Goal: Register for event/course

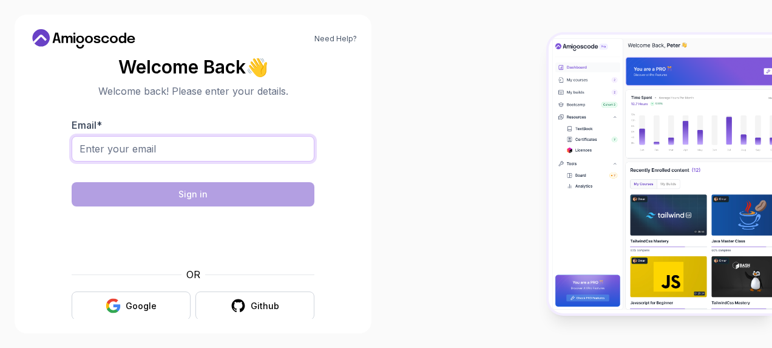
drag, startPoint x: 0, startPoint y: 0, endPoint x: 147, endPoint y: 156, distance: 214.2
click at [147, 156] on input "Email *" at bounding box center [193, 148] width 243 height 25
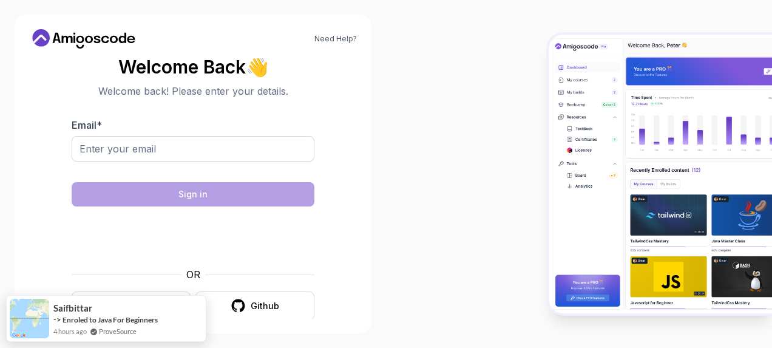
click at [30, 264] on section "Welcome Back 👋 Welcome back! Please enter your details. Email * Sign in OR Goog…" at bounding box center [193, 188] width 328 height 287
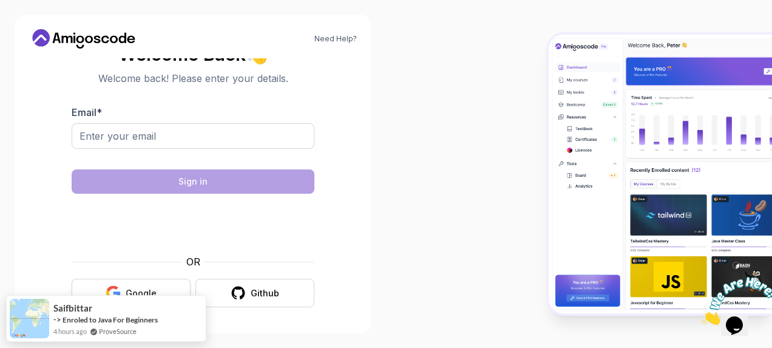
click at [138, 289] on div "Google" at bounding box center [141, 293] width 31 height 12
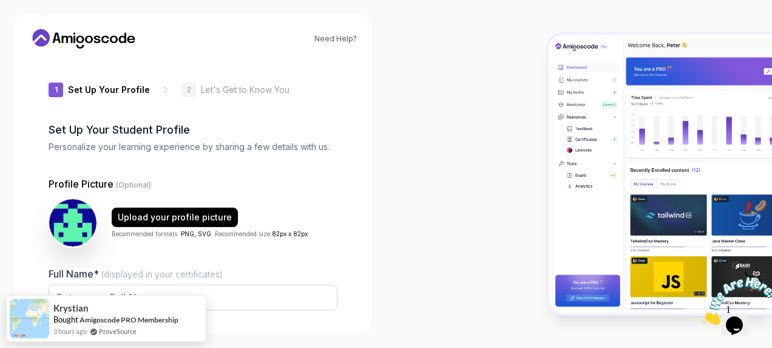
type input "spicyiguanaf7489"
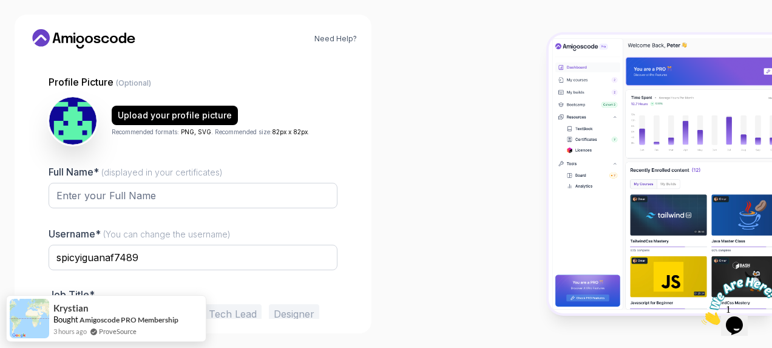
scroll to position [103, 0]
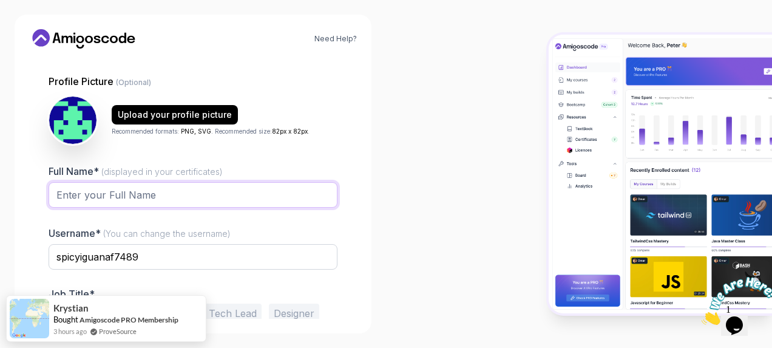
click at [241, 192] on input "Full Name* (displayed in your certificates)" at bounding box center [193, 194] width 289 height 25
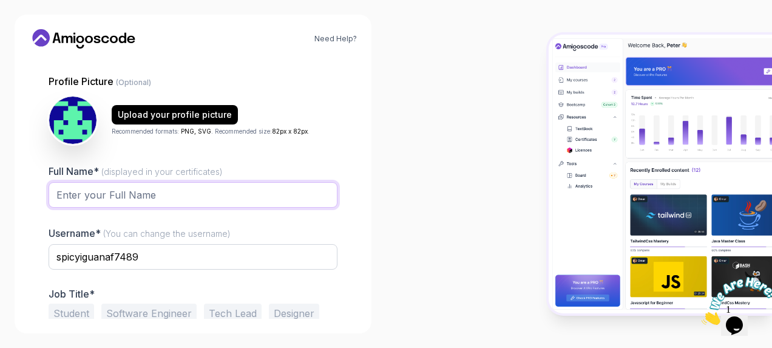
type input "[PERSON_NAME]"
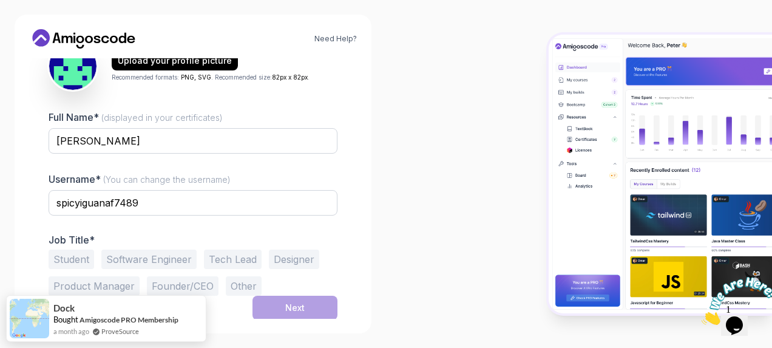
click at [80, 249] on button "Student" at bounding box center [72, 258] width 46 height 19
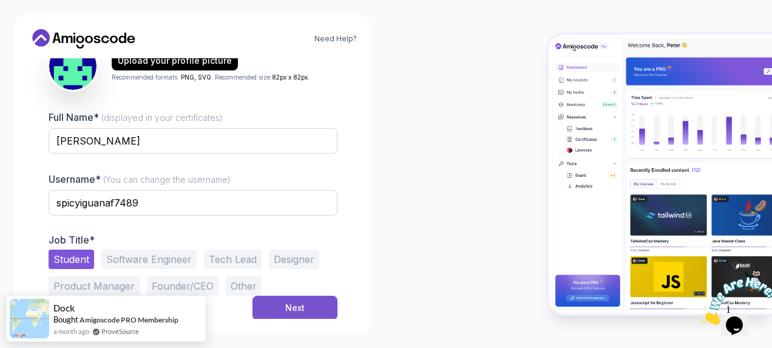
click at [295, 302] on div "Next" at bounding box center [294, 308] width 19 height 12
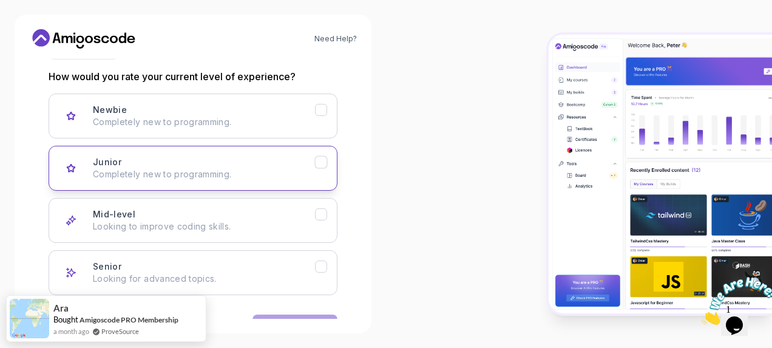
click at [305, 165] on div "Junior Completely new to programming." at bounding box center [204, 168] width 222 height 24
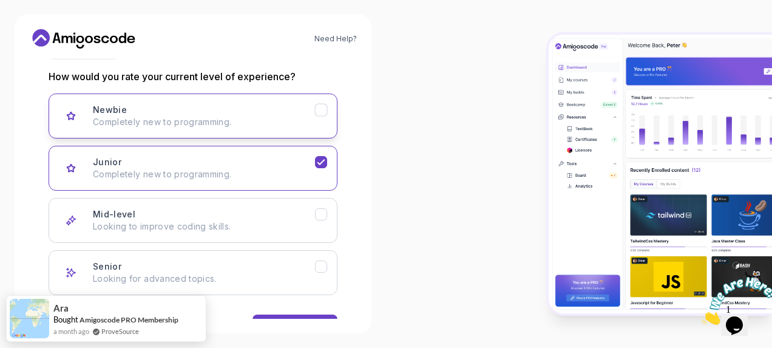
click at [322, 115] on div "Newbie" at bounding box center [321, 110] width 13 height 13
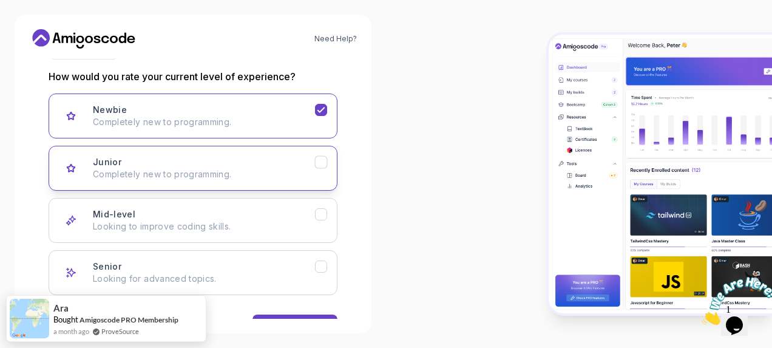
click at [319, 157] on icon "Junior" at bounding box center [322, 163] width 12 height 12
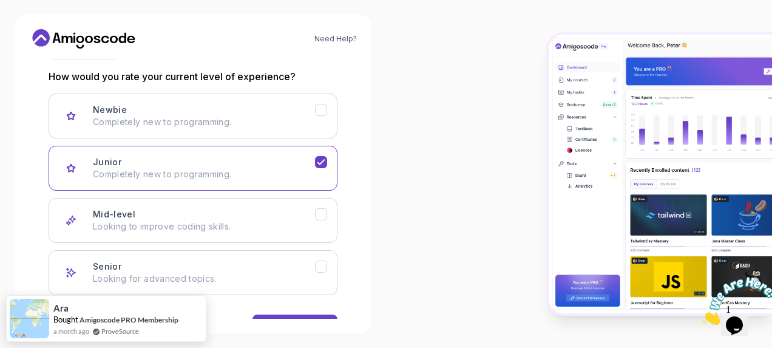
scroll to position [195, 0]
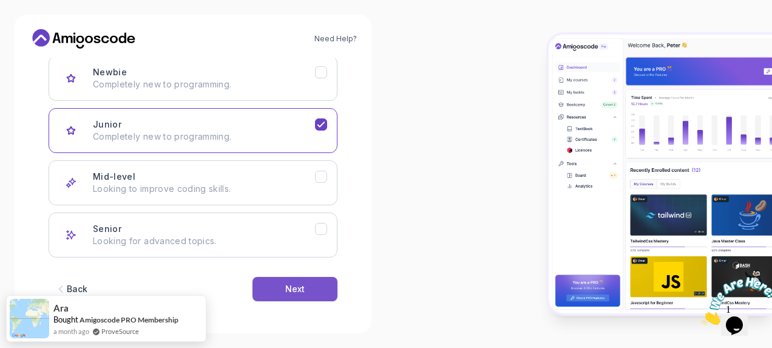
click at [304, 297] on button "Next" at bounding box center [294, 289] width 85 height 24
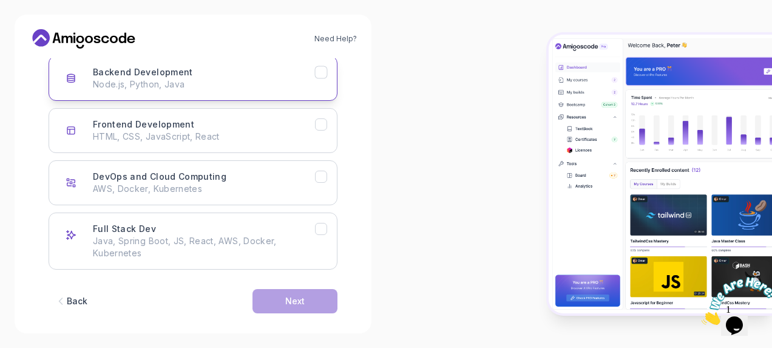
click at [323, 74] on icon "Backend Development" at bounding box center [322, 73] width 12 height 12
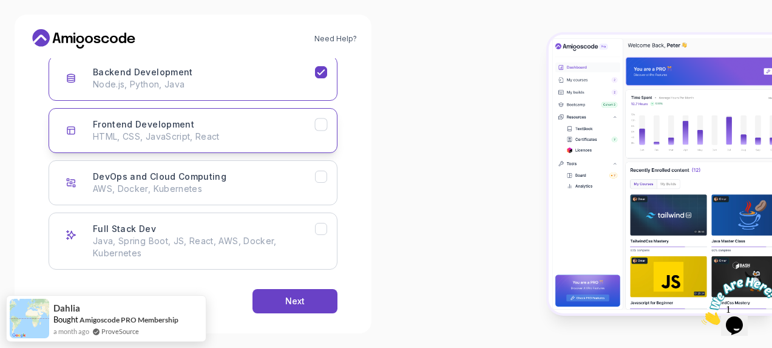
click at [318, 129] on icon "Frontend Development" at bounding box center [322, 125] width 12 height 12
click at [319, 119] on icon "Frontend Development" at bounding box center [322, 125] width 12 height 12
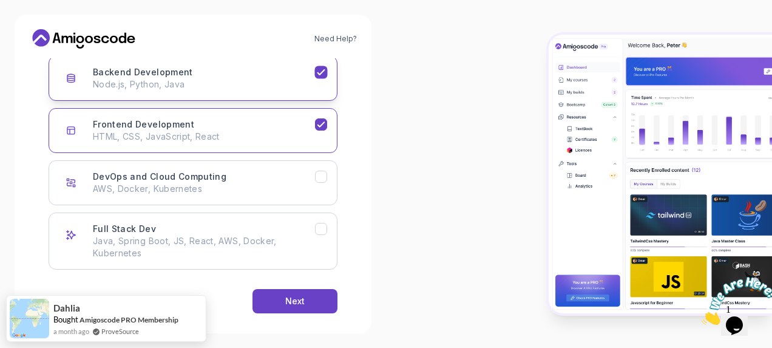
click at [321, 71] on icon "Backend Development" at bounding box center [322, 73] width 12 height 12
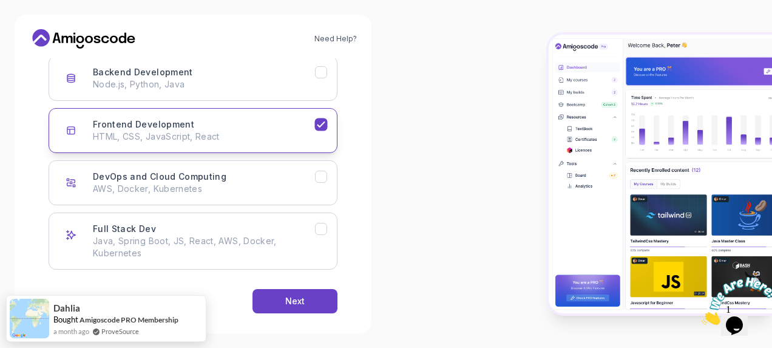
click at [320, 127] on icon "Frontend Development" at bounding box center [322, 125] width 12 height 12
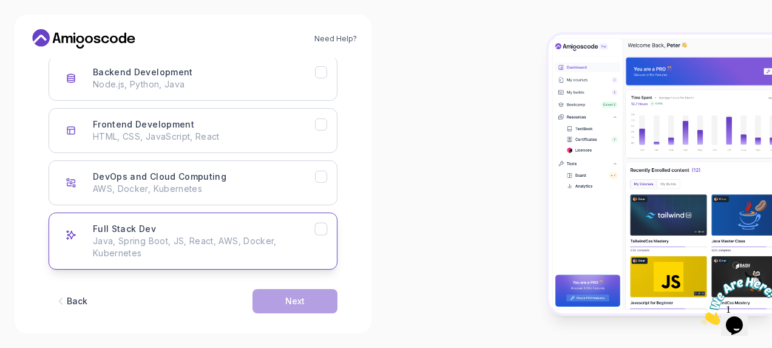
click at [324, 225] on icon "Full Stack Dev" at bounding box center [322, 229] width 12 height 12
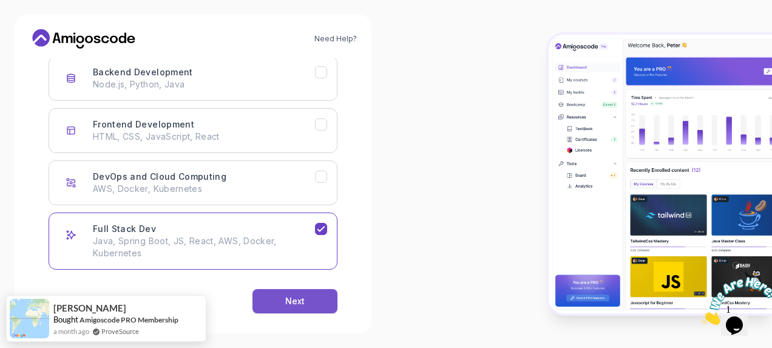
click at [312, 291] on button "Next" at bounding box center [294, 301] width 85 height 24
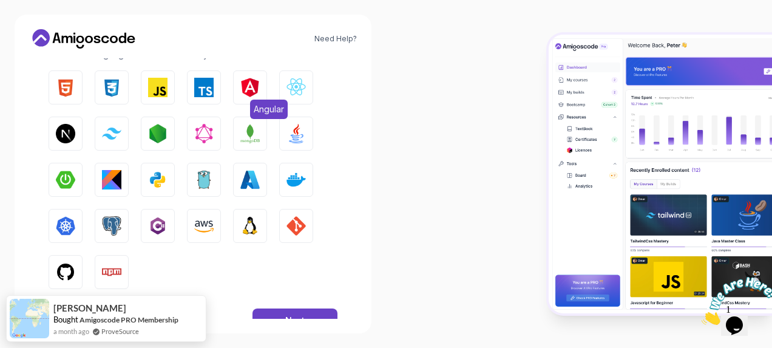
click at [248, 90] on img "button" at bounding box center [249, 87] width 19 height 19
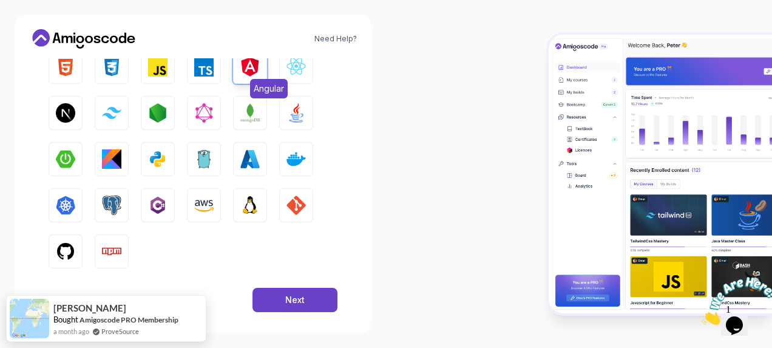
scroll to position [204, 0]
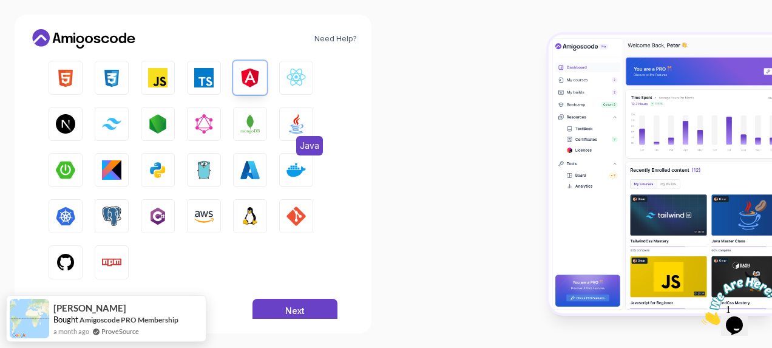
click at [294, 123] on img "button" at bounding box center [295, 123] width 19 height 19
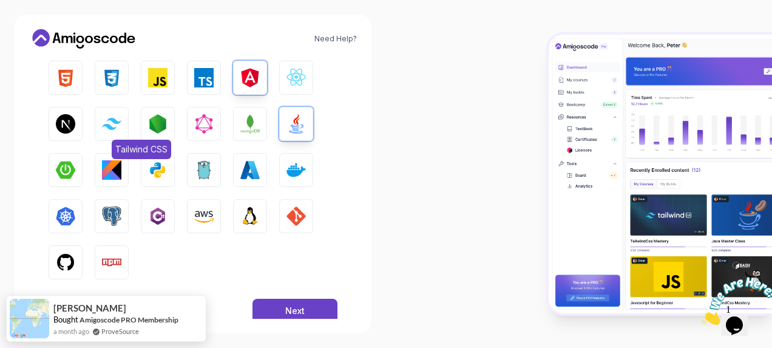
click at [115, 129] on img "button" at bounding box center [111, 124] width 19 height 12
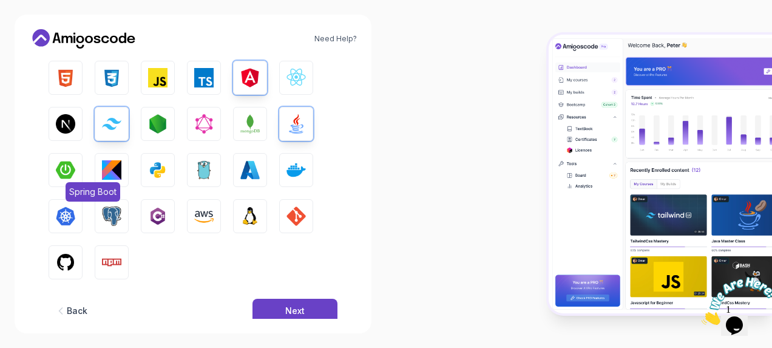
click at [58, 175] on img "button" at bounding box center [65, 169] width 19 height 19
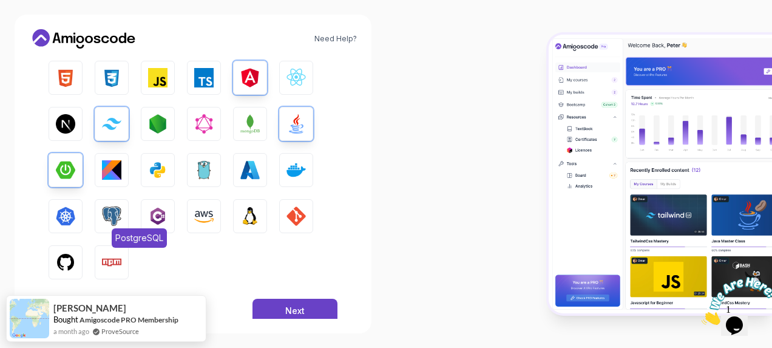
click at [111, 221] on img "button" at bounding box center [111, 215] width 19 height 19
click at [284, 216] on button "GIT" at bounding box center [296, 216] width 34 height 34
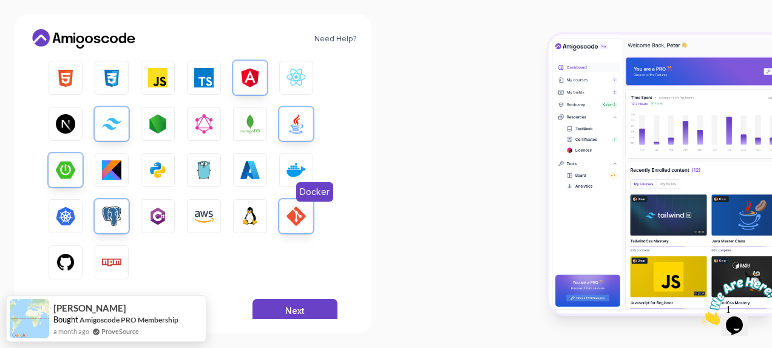
click at [291, 174] on img "button" at bounding box center [295, 169] width 19 height 19
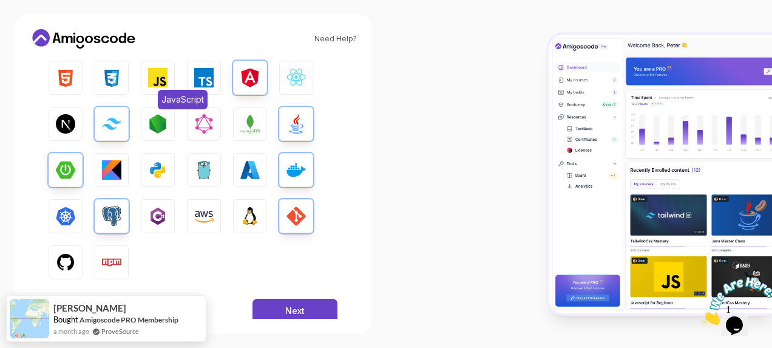
click at [160, 80] on img "button" at bounding box center [157, 77] width 19 height 19
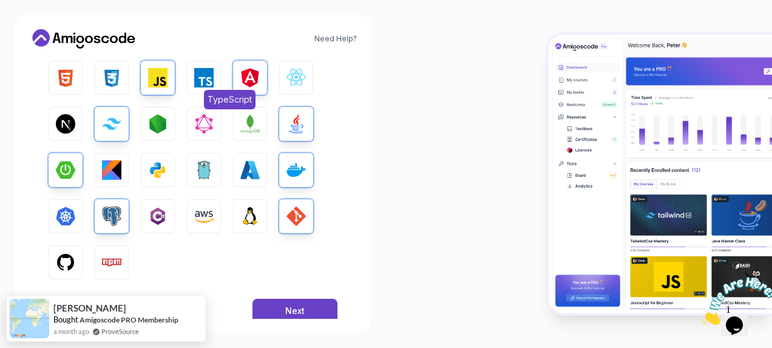
click at [192, 79] on button "TypeScript" at bounding box center [204, 78] width 34 height 34
click at [117, 74] on img "button" at bounding box center [111, 77] width 19 height 19
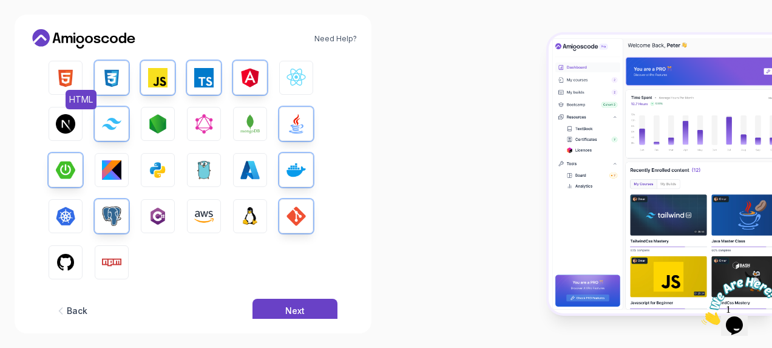
click at [64, 75] on img "button" at bounding box center [65, 77] width 19 height 19
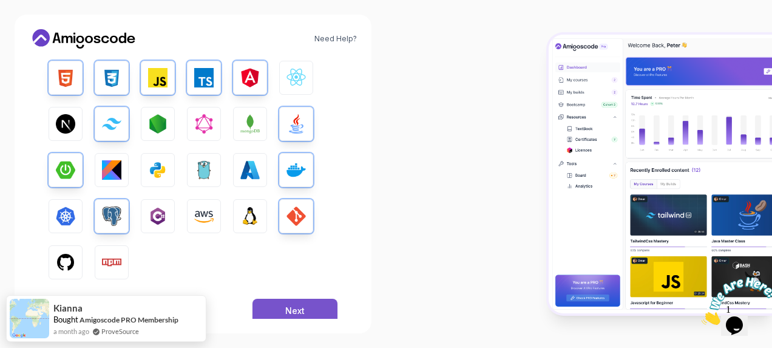
click at [286, 311] on div "Next" at bounding box center [294, 311] width 19 height 12
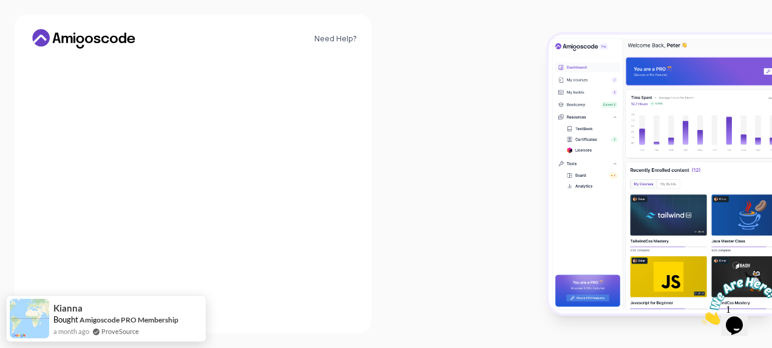
scroll to position [202, 0]
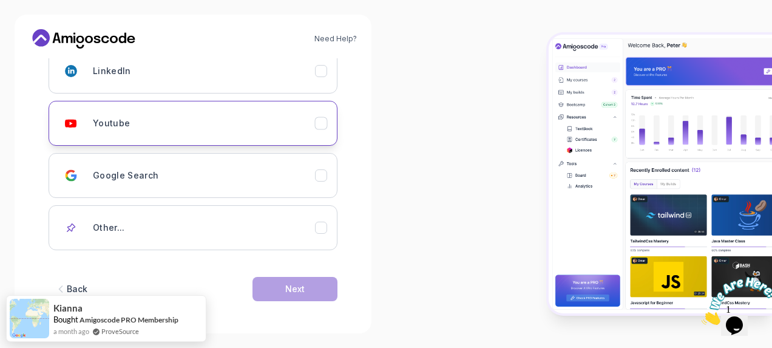
click at [217, 121] on div "Youtube" at bounding box center [204, 123] width 222 height 24
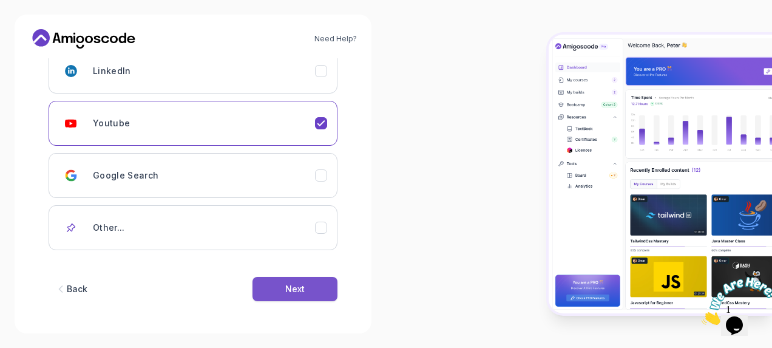
click at [309, 283] on button "Next" at bounding box center [294, 289] width 85 height 24
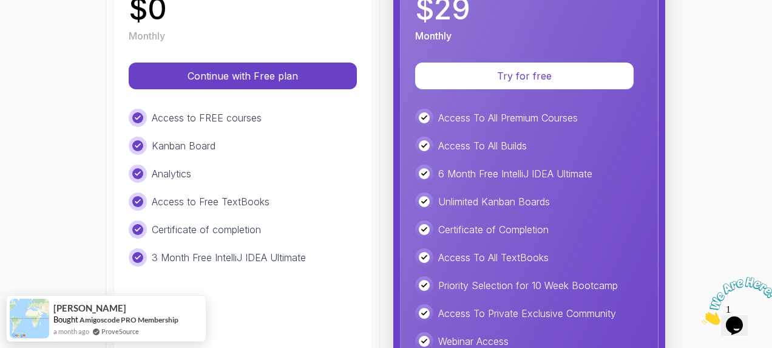
scroll to position [252, 0]
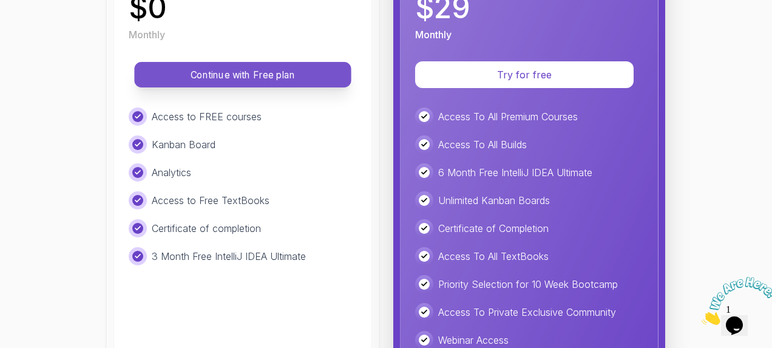
click at [251, 81] on p "Continue with Free plan" at bounding box center [242, 75] width 189 height 14
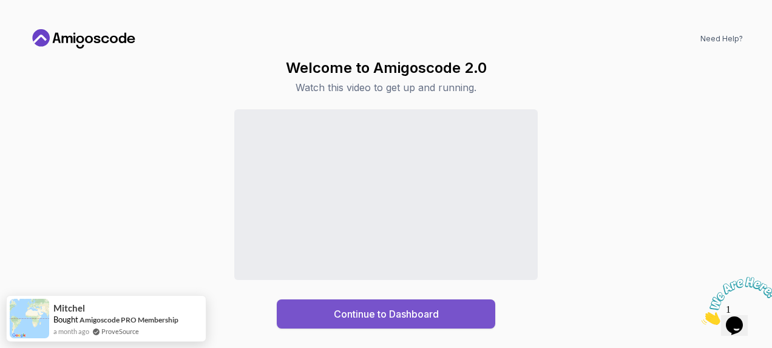
click at [338, 316] on div "Continue to Dashboard" at bounding box center [386, 313] width 105 height 15
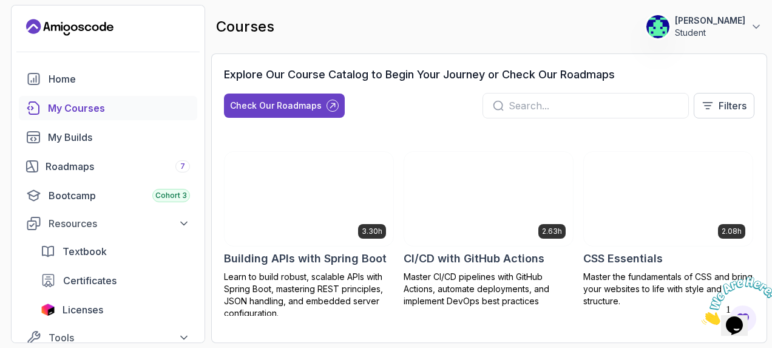
scroll to position [157, 0]
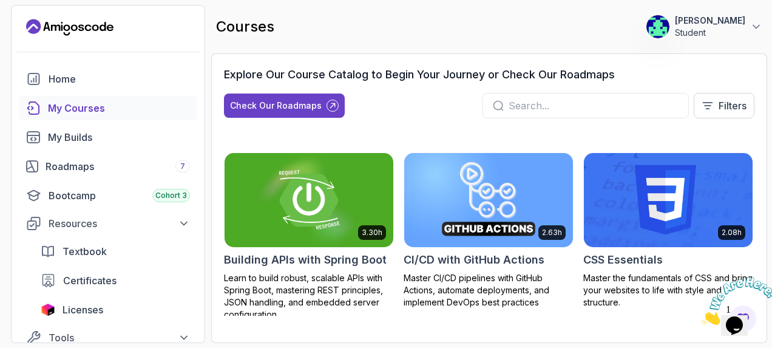
click at [341, 209] on img at bounding box center [308, 199] width 177 height 99
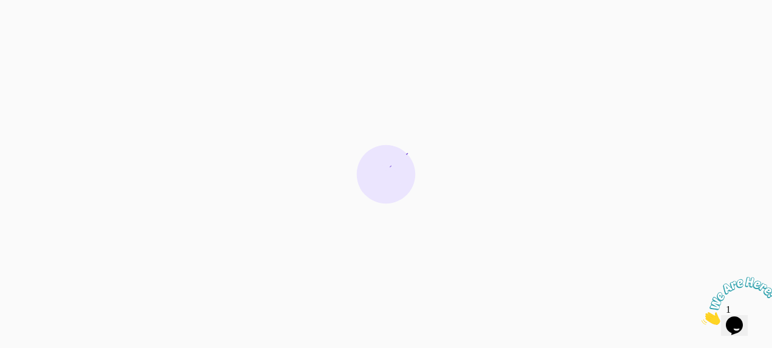
click at [341, 209] on div at bounding box center [386, 174] width 772 height 348
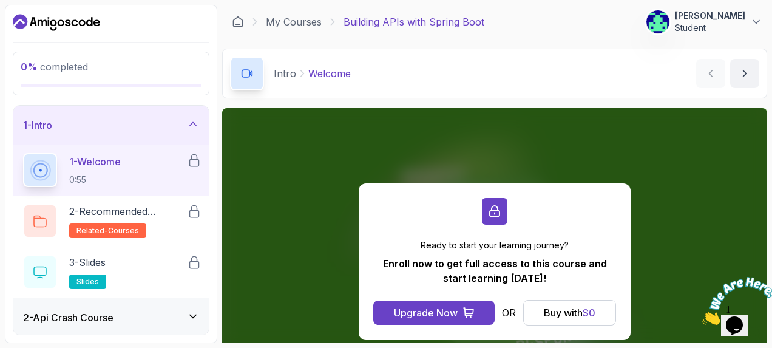
scroll to position [57, 0]
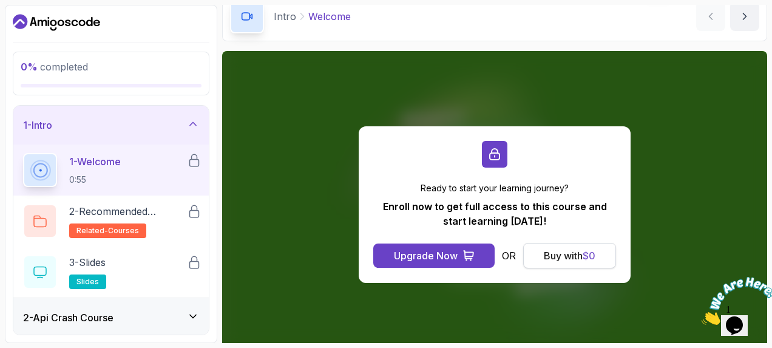
click at [552, 257] on div "Buy with $ 0" at bounding box center [570, 255] width 52 height 15
click at [553, 250] on div "Buy with $ 0" at bounding box center [570, 255] width 52 height 15
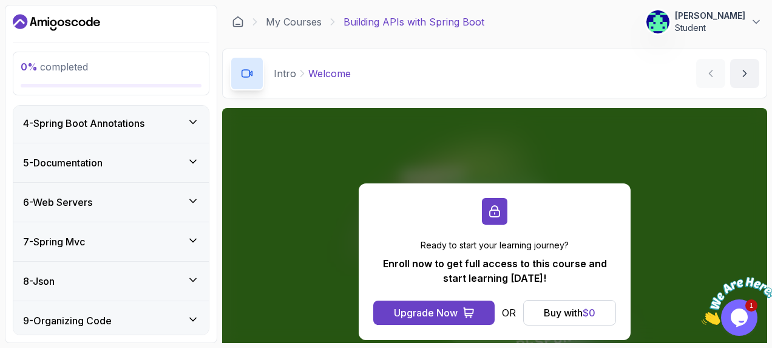
scroll to position [315, 0]
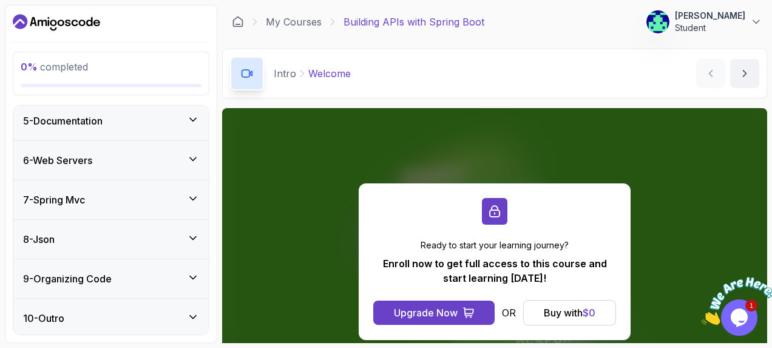
click at [192, 271] on icon at bounding box center [193, 277] width 12 height 12
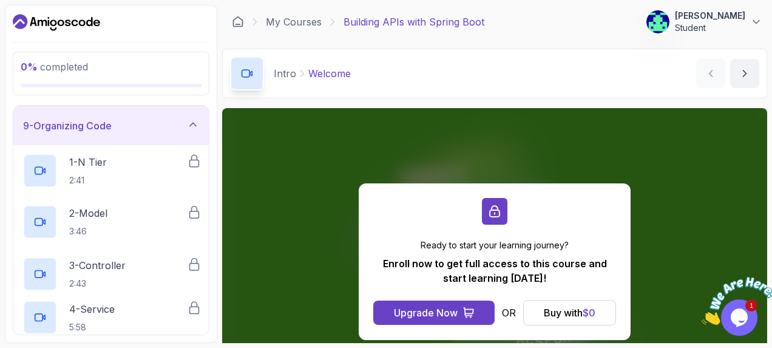
scroll to position [162, 0]
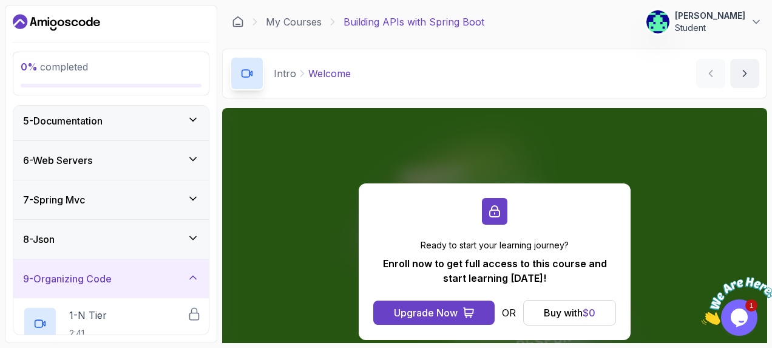
drag, startPoint x: 192, startPoint y: 271, endPoint x: 120, endPoint y: 195, distance: 104.3
click at [120, 195] on div "1 - Intro 2 - Api Crash Course 3 - Up And Running With Spring Boot 4 - Spring B…" at bounding box center [110, 220] width 195 height 229
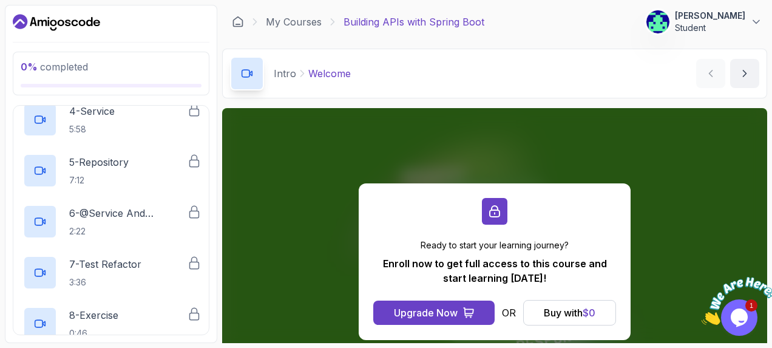
scroll to position [522, 0]
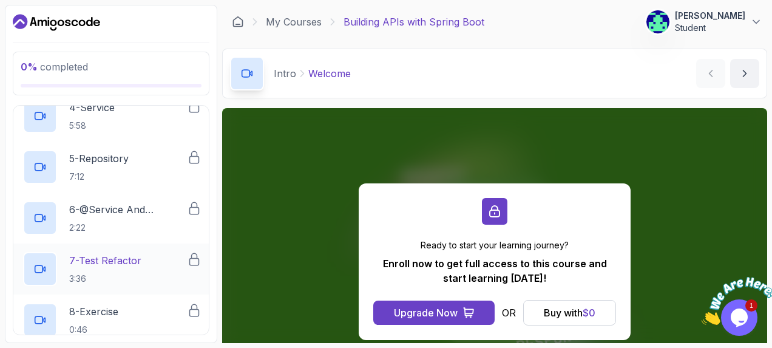
click at [129, 253] on p "7 - Test Refactor" at bounding box center [105, 260] width 72 height 15
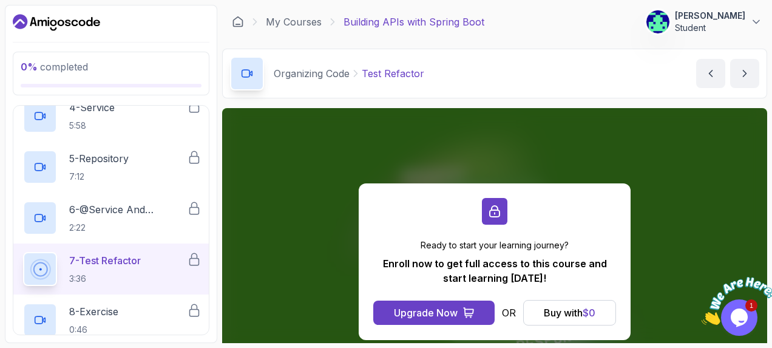
click at [129, 253] on p "7 - Test Refactor" at bounding box center [105, 260] width 72 height 15
click at [550, 311] on div "Buy with $ 0" at bounding box center [570, 312] width 52 height 15
